Goal: Find specific page/section: Find specific page/section

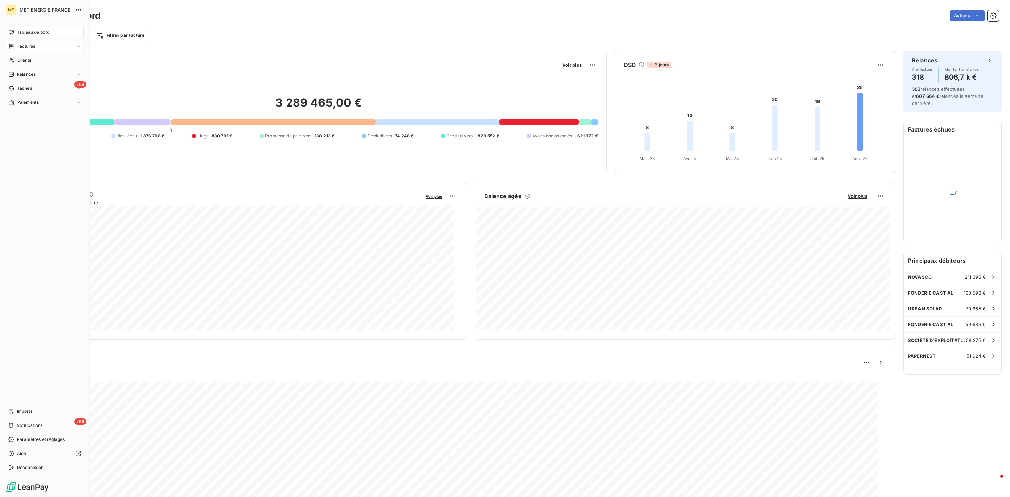
click at [19, 50] on div "Factures" at bounding box center [45, 46] width 78 height 11
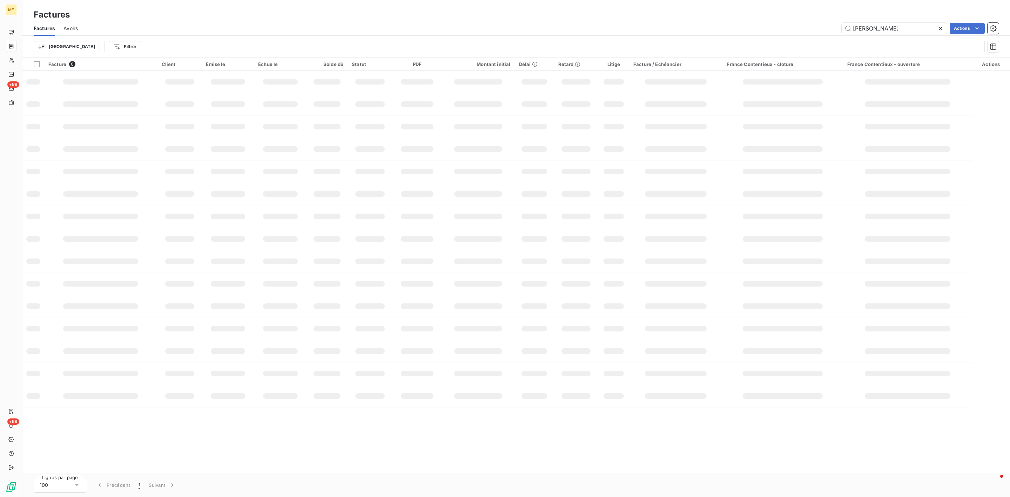
drag, startPoint x: 873, startPoint y: 26, endPoint x: 727, endPoint y: 26, distance: 145.9
click at [745, 26] on div "[PERSON_NAME] Actions" at bounding box center [542, 28] width 912 height 11
type input "F-250143913"
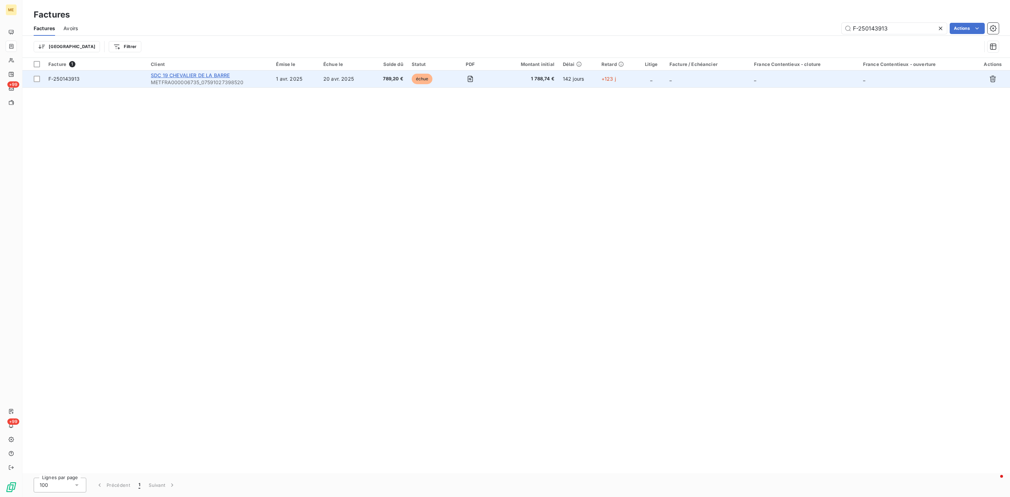
click at [185, 75] on span "SDC 19 CHEVALIER DE LA BARRE" at bounding box center [190, 75] width 79 height 6
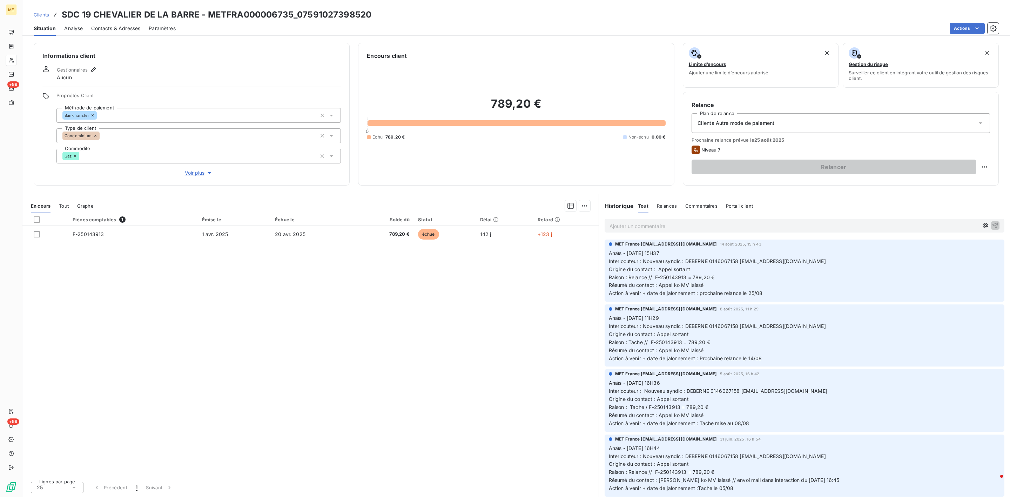
click at [200, 173] on span "Voir plus" at bounding box center [199, 172] width 28 height 7
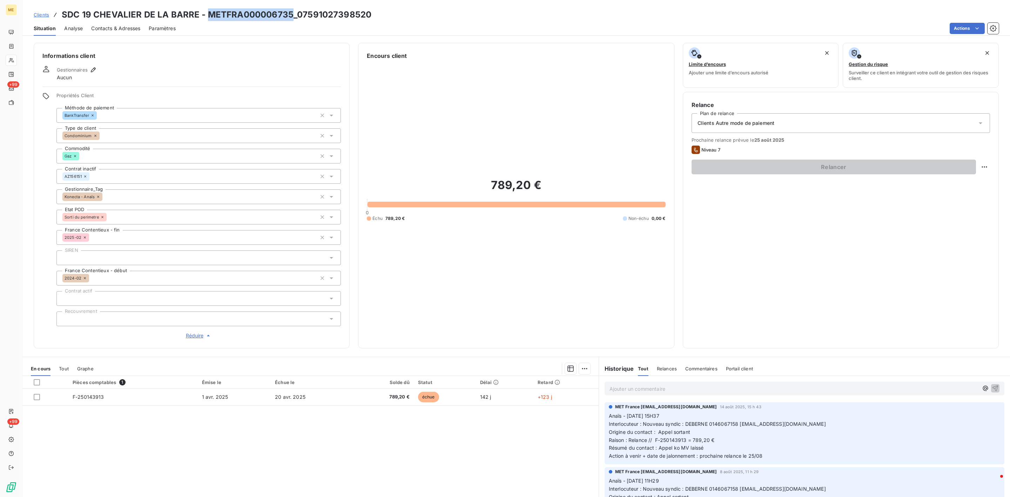
drag, startPoint x: 206, startPoint y: 15, endPoint x: 290, endPoint y: 11, distance: 83.5
click at [290, 11] on h3 "SDC 19 CHEVALIER DE LA BARRE - METFRA000006735_07591027398520" at bounding box center [217, 14] width 310 height 13
copy h3 "METFRA000006735"
click at [46, 14] on span "Clients" at bounding box center [41, 15] width 15 height 6
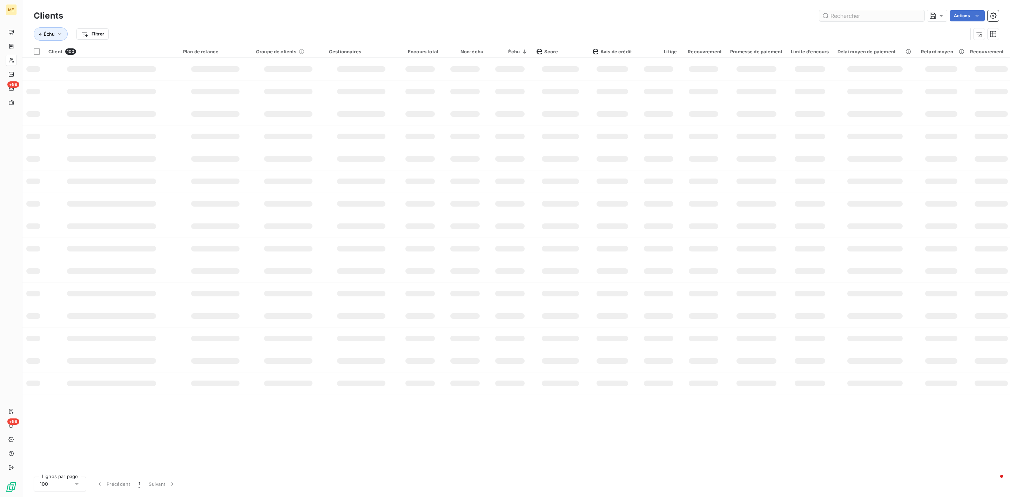
click at [832, 16] on input "text" at bounding box center [871, 15] width 105 height 11
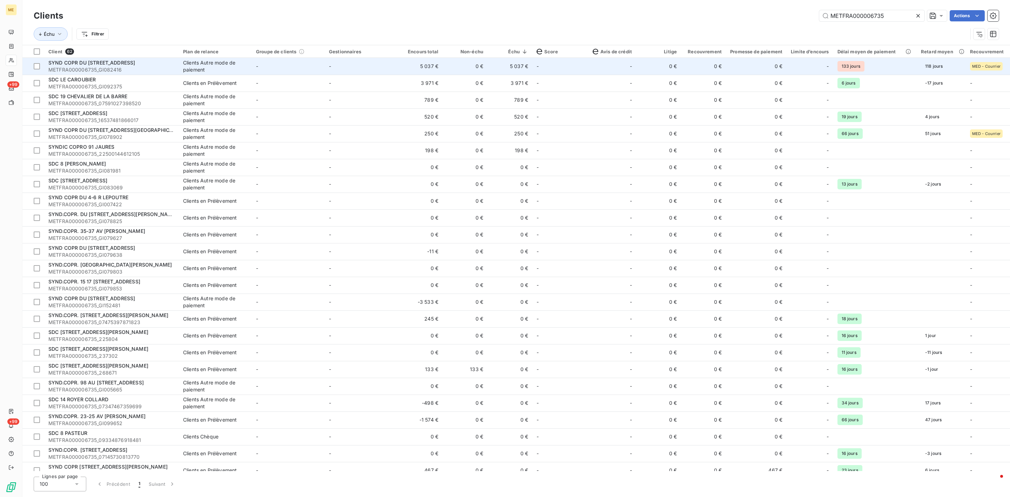
type input "METFRA000006735"
click at [592, 68] on td "-" at bounding box center [612, 66] width 48 height 17
